Goal: Task Accomplishment & Management: Manage account settings

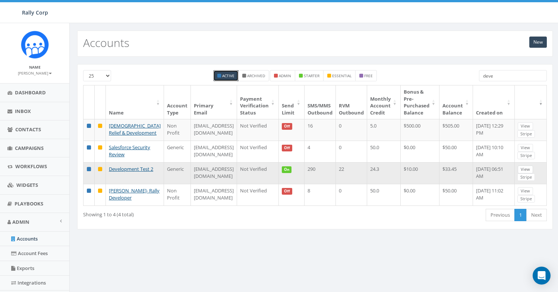
type input "deve"
click at [529, 173] on link "View" at bounding box center [525, 169] width 15 height 8
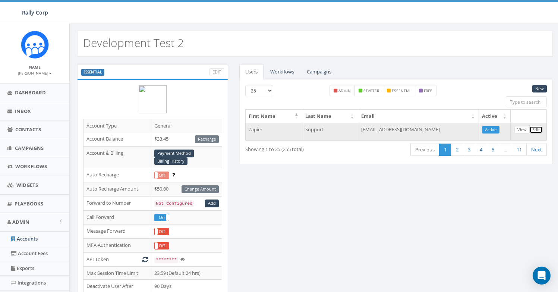
click at [533, 129] on link "Edit" at bounding box center [535, 130] width 13 height 8
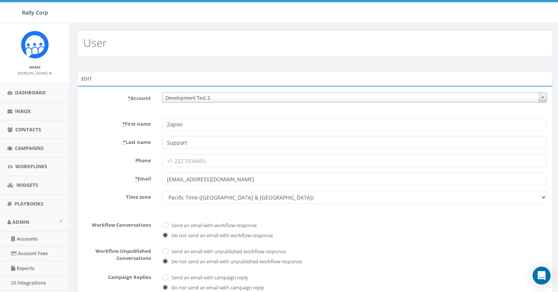
click at [284, 97] on span "Development Test 2" at bounding box center [354, 97] width 384 height 10
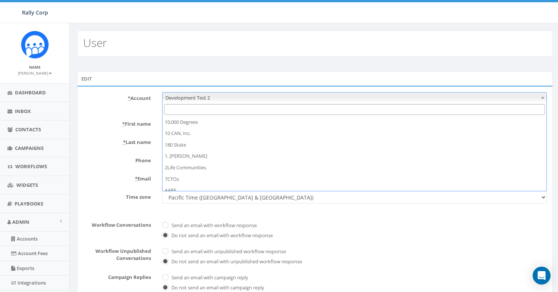
scroll to position [2757, 0]
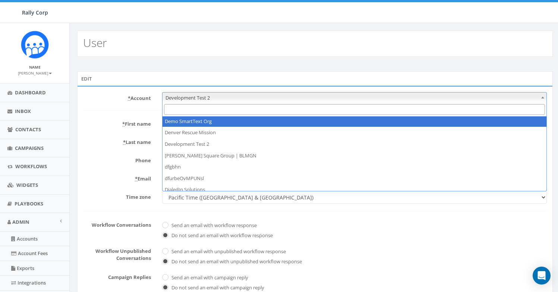
click at [231, 113] on input "Search" at bounding box center [354, 109] width 381 height 11
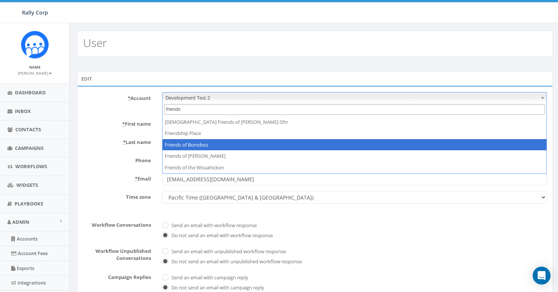
type input "friends"
select select "1047"
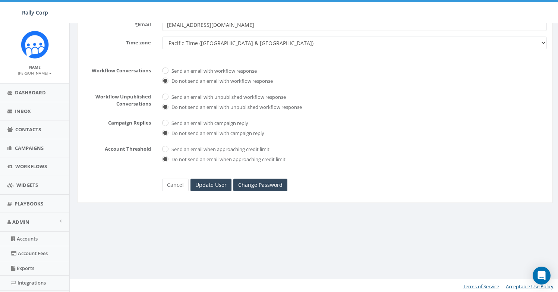
scroll to position [156, 0]
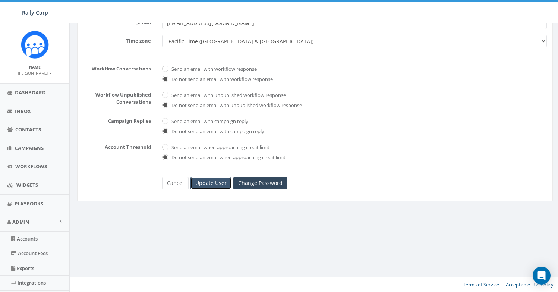
click at [215, 185] on input "Update User" at bounding box center [210, 183] width 41 height 13
